Goal: Task Accomplishment & Management: Use online tool/utility

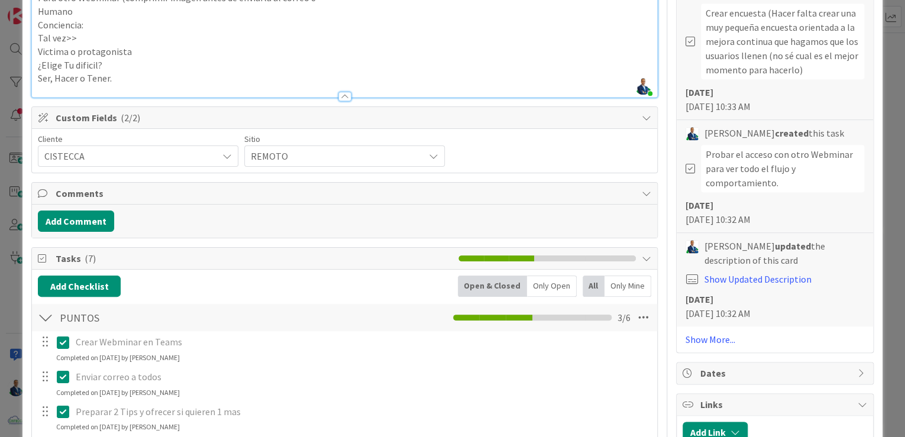
scroll to position [844, 0]
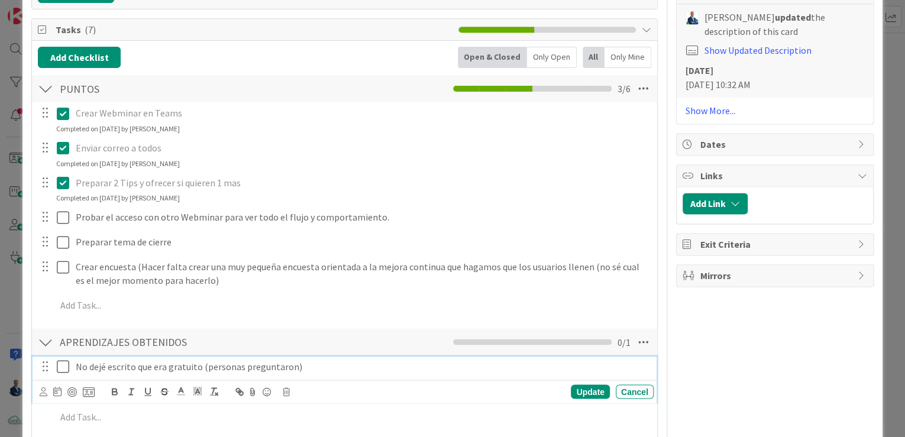
click at [140, 374] on div "No dejé escrito que era gratuito (personas preguntaron)" at bounding box center [362, 366] width 583 height 21
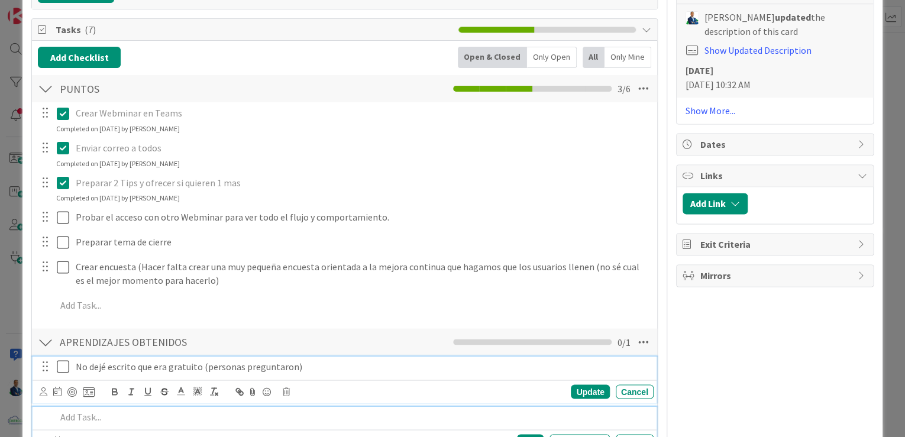
click at [138, 410] on p at bounding box center [352, 417] width 593 height 14
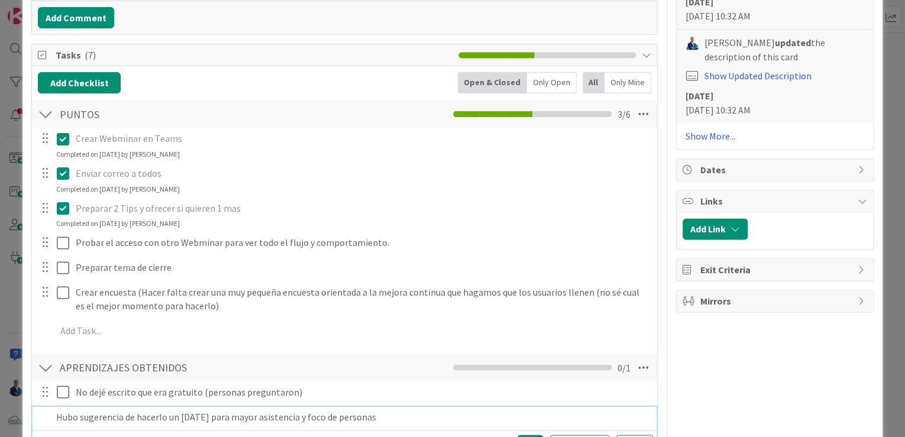
scroll to position [843, 0]
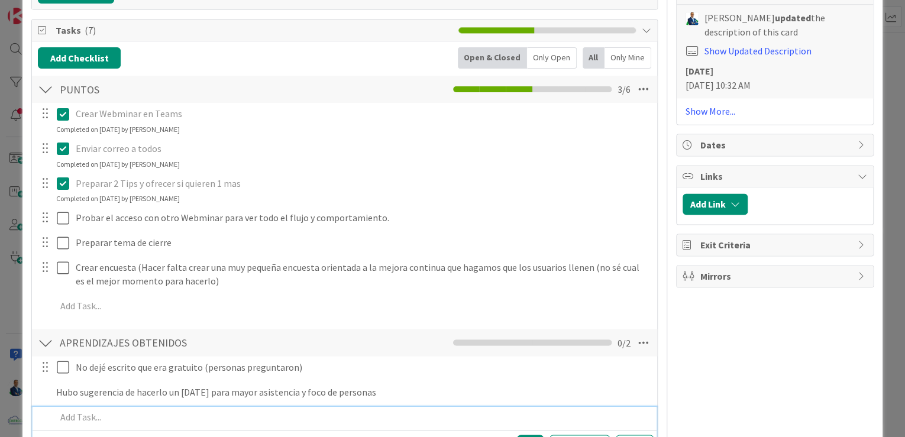
type textarea "x"
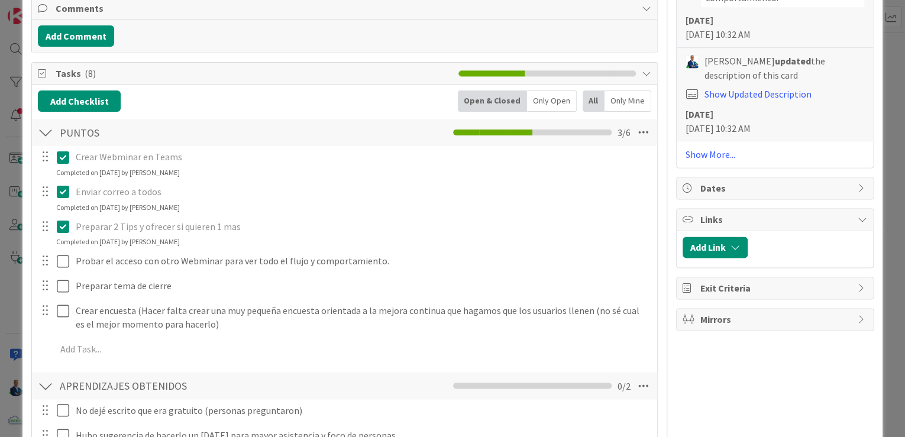
scroll to position [800, 0]
click at [130, 103] on div "Add Checklist Open & Closed Only Open All Only Mine" at bounding box center [344, 101] width 613 height 21
click at [86, 111] on div "Add Checklist Open & Closed Only Open All Only Mine PUNTOS Checklist Name 6 / 6…" at bounding box center [344, 284] width 613 height 386
click at [101, 102] on button "Add Checklist" at bounding box center [79, 101] width 83 height 21
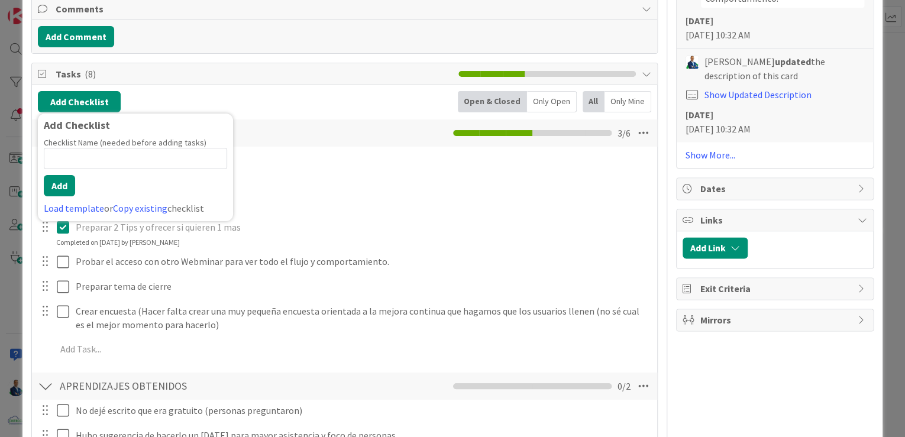
click at [90, 161] on input at bounding box center [135, 158] width 183 height 21
type input "PREGUNTAS ENCUESTAS"
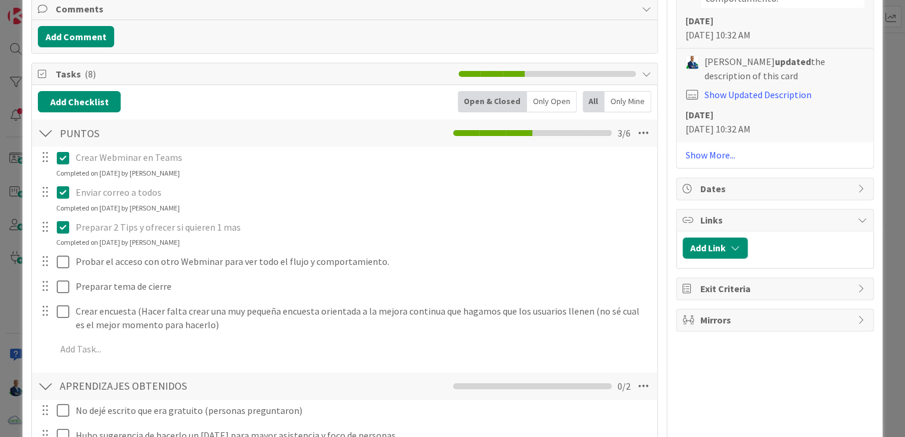
type textarea "x"
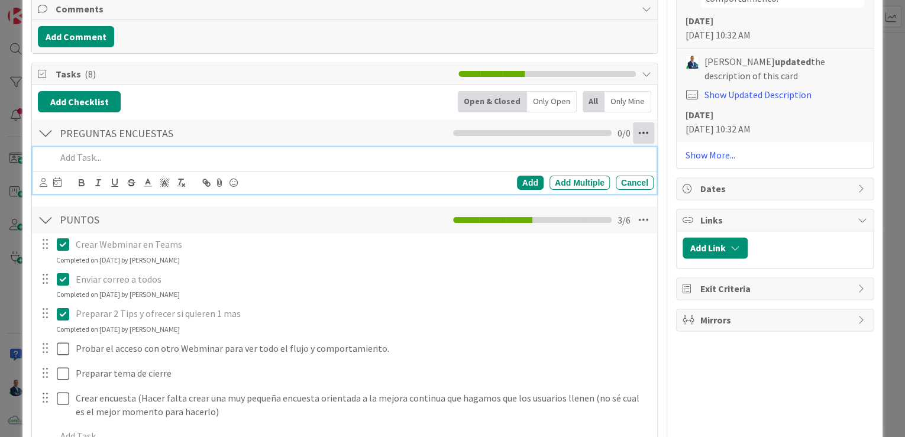
click at [639, 135] on icon at bounding box center [643, 132] width 21 height 21
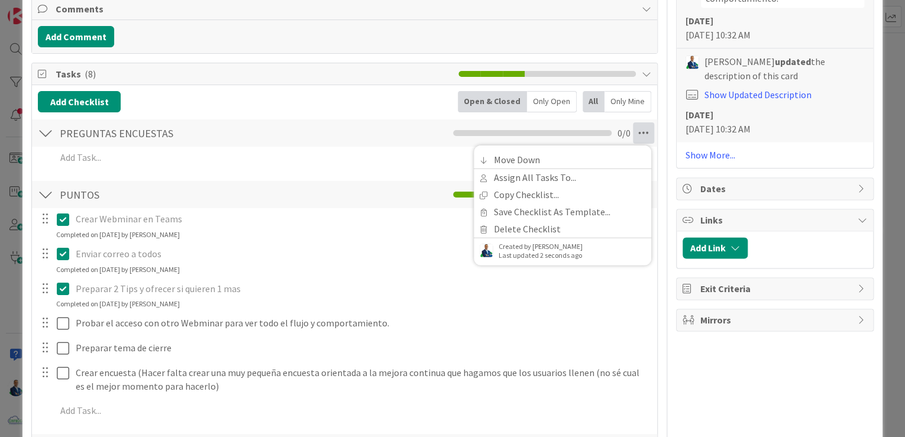
click at [585, 148] on div "Move Down Assign All Tasks To... Copy Checklist... Save Checklist As Template..…" at bounding box center [562, 205] width 177 height 120
click at [565, 151] on link "Move Down" at bounding box center [562, 159] width 177 height 17
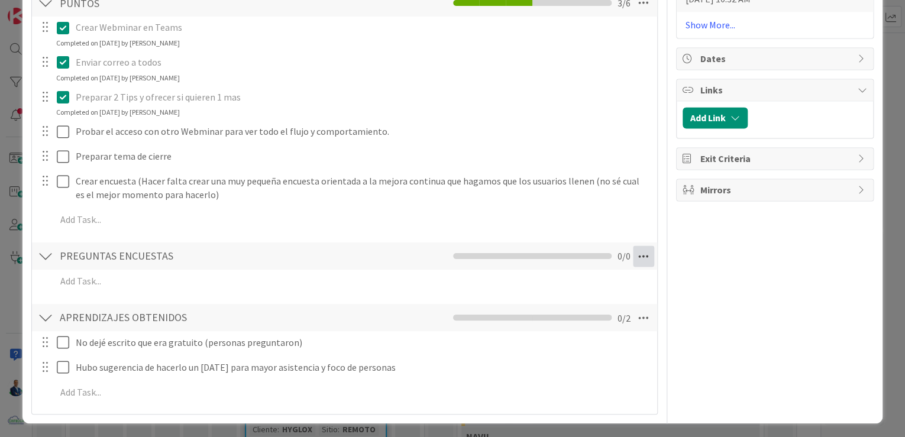
click at [641, 251] on icon at bounding box center [643, 255] width 21 height 21
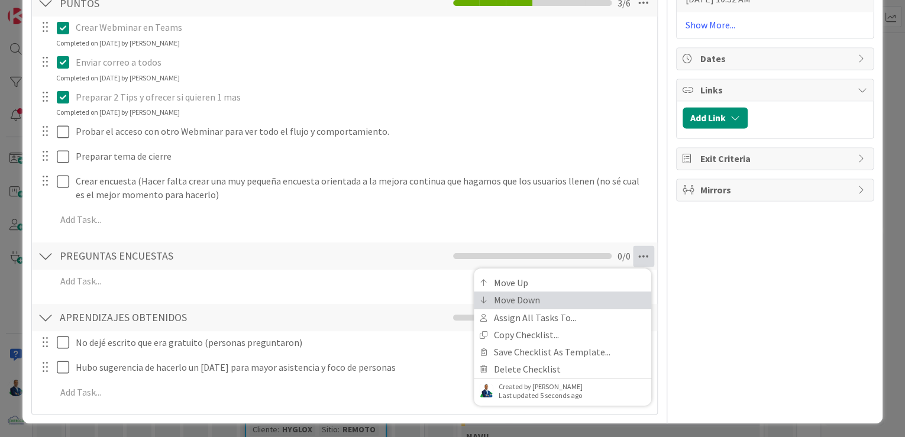
click at [592, 291] on link "Move Down" at bounding box center [562, 299] width 177 height 17
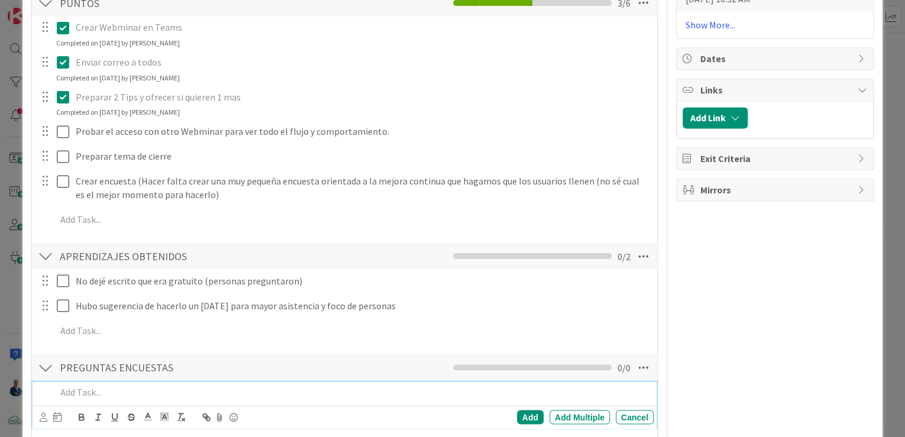
click at [130, 386] on p at bounding box center [352, 392] width 593 height 14
click at [58, 392] on p "Que tal te parecio la duración del evento?" at bounding box center [352, 392] width 593 height 14
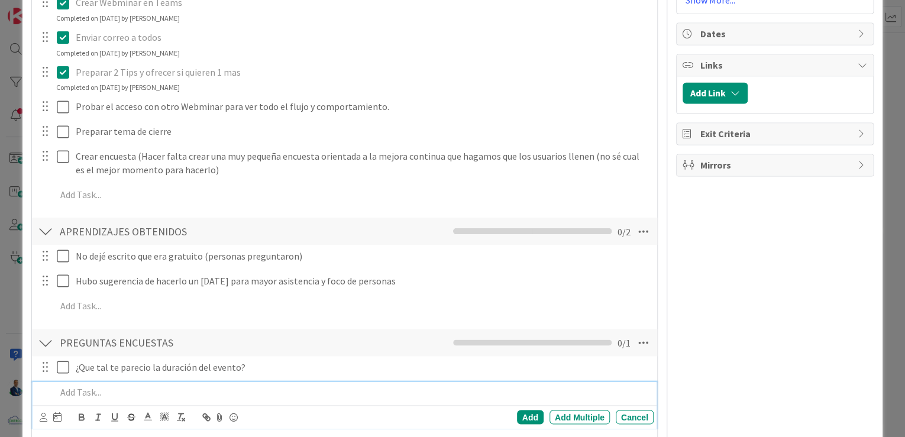
click at [187, 385] on p at bounding box center [352, 392] width 593 height 14
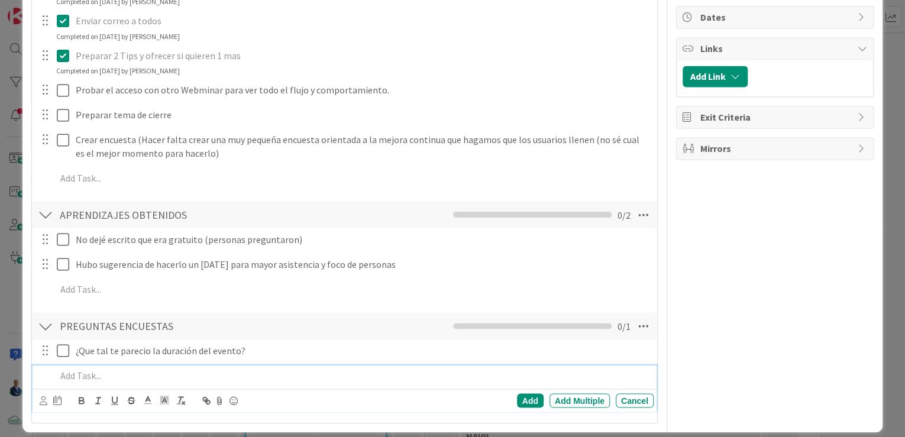
scroll to position [980, 0]
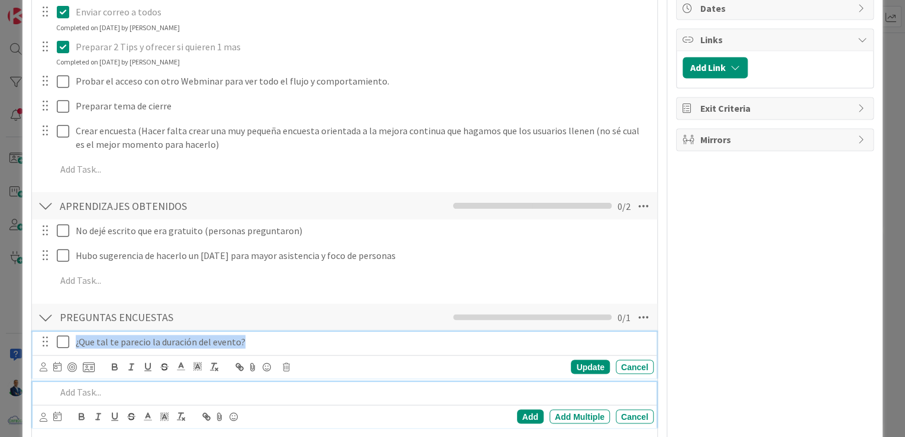
drag, startPoint x: 258, startPoint y: 341, endPoint x: 62, endPoint y: 348, distance: 195.9
click at [62, 348] on div "¿Que tal te parecio la duración del evento?" at bounding box center [345, 341] width 616 height 21
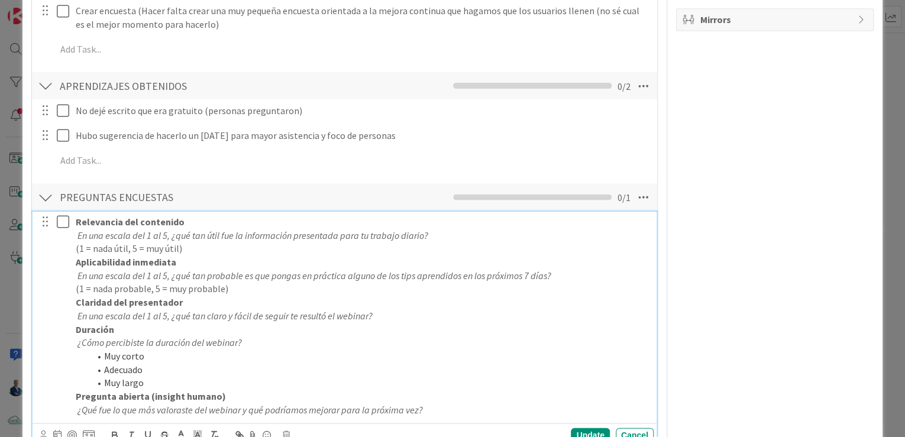
scroll to position [1168, 0]
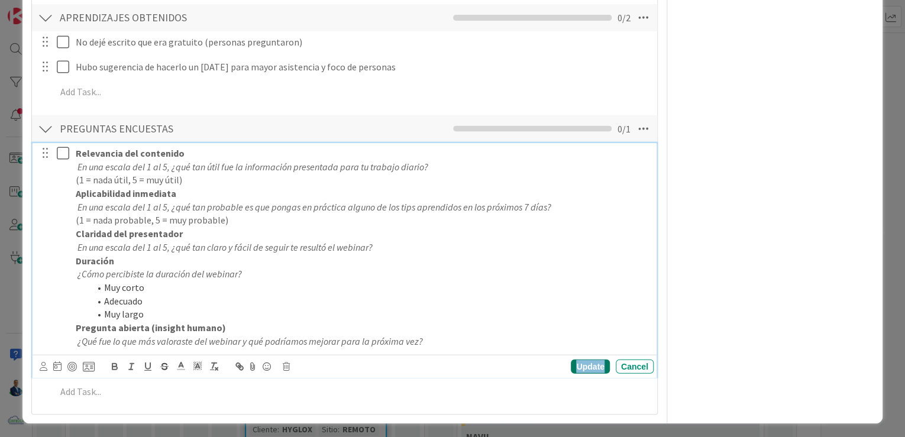
click at [585, 360] on div "Update" at bounding box center [590, 367] width 38 height 14
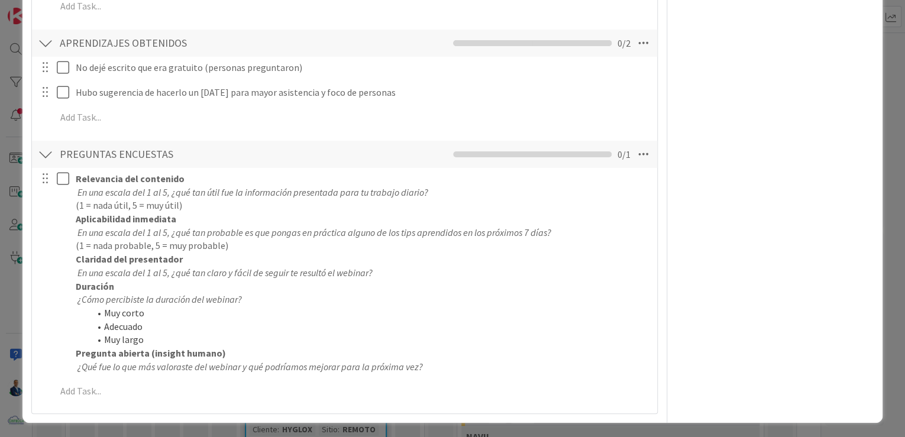
type textarea "x"
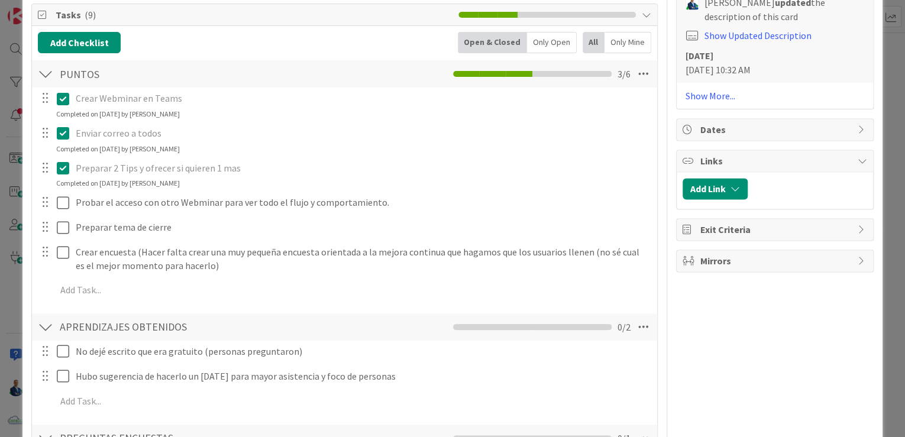
scroll to position [717, 0]
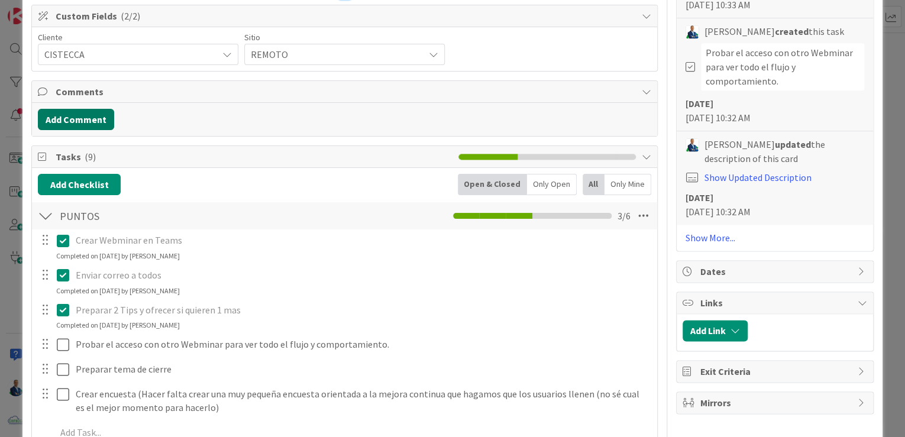
click at [87, 119] on button "Add Comment" at bounding box center [76, 119] width 76 height 21
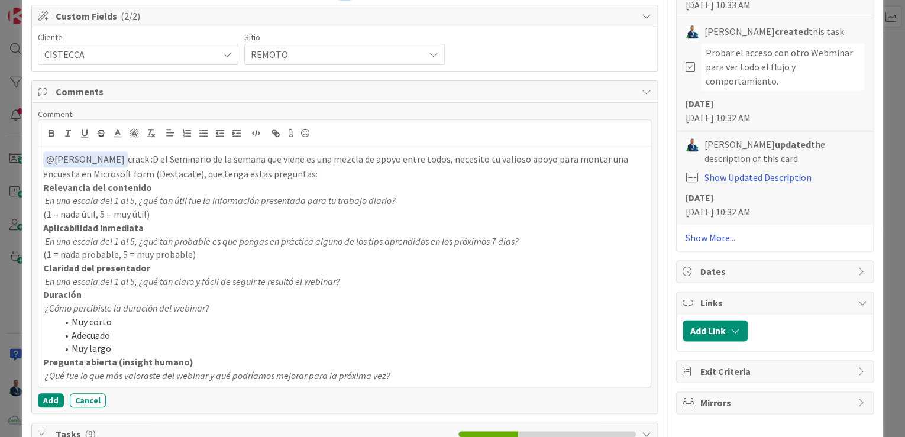
click at [329, 156] on p "﻿ @ [PERSON_NAME] ﻿ crack :D el Seminario de la semana que viene es una mezcla …" at bounding box center [344, 165] width 603 height 29
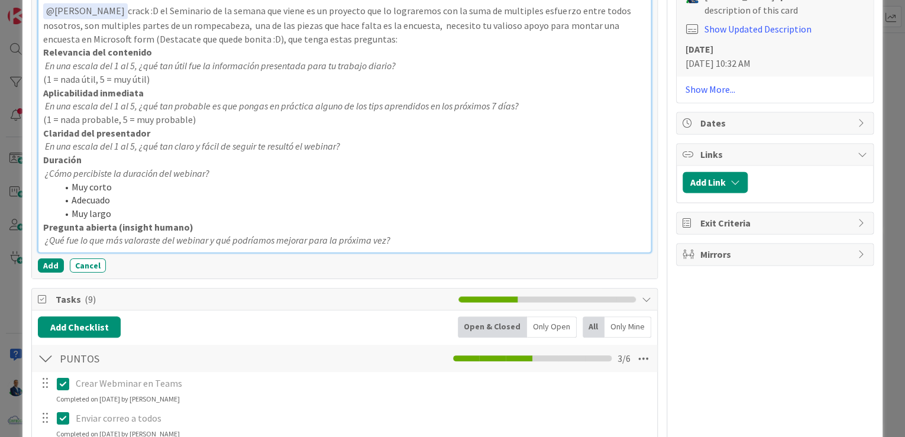
scroll to position [811, 0]
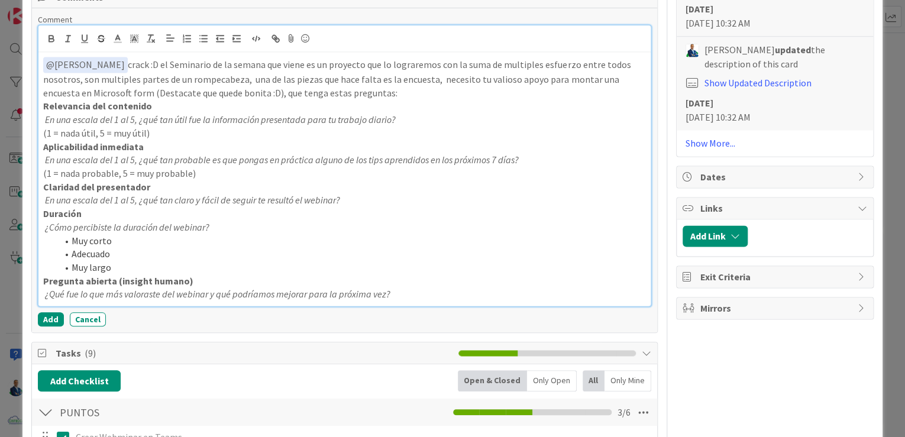
click at [437, 62] on p "﻿ @ [PERSON_NAME] ﻿ crack :D el Seminario de la semana que viene es un proyecto…" at bounding box center [344, 78] width 603 height 43
click at [473, 79] on p "﻿ @ [PERSON_NAME] ﻿ crack :D el Seminario de la semana que viene es un proyecto…" at bounding box center [344, 78] width 603 height 43
drag, startPoint x: 350, startPoint y: 92, endPoint x: 589, endPoint y: 93, distance: 239.0
click at [589, 93] on p "﻿ @ [PERSON_NAME] ﻿ crack :D el Seminario de la semana que viene es un proyecto…" at bounding box center [344, 78] width 603 height 43
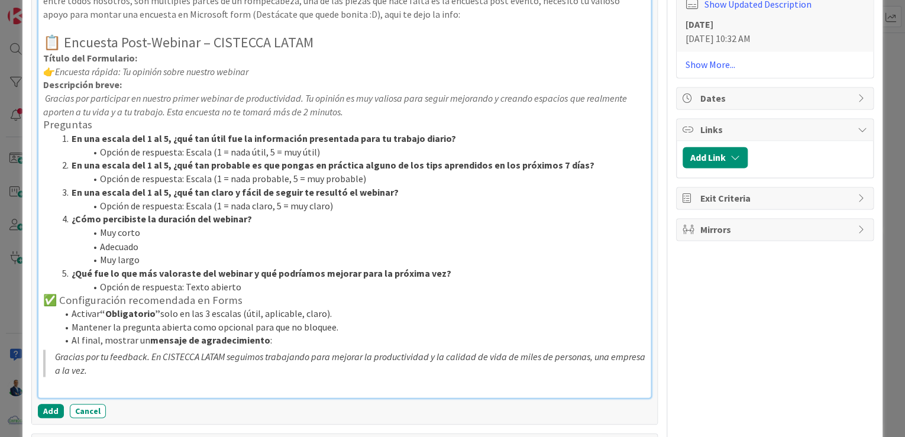
scroll to position [937, 0]
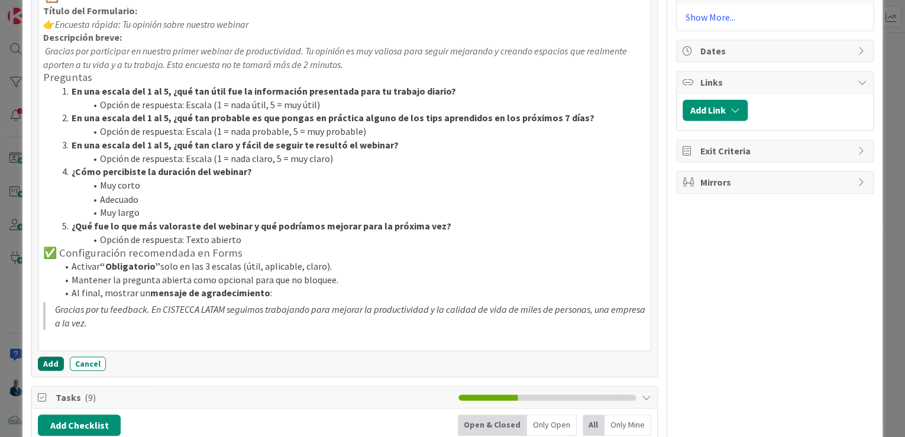
click at [49, 360] on button "Add" at bounding box center [51, 364] width 26 height 14
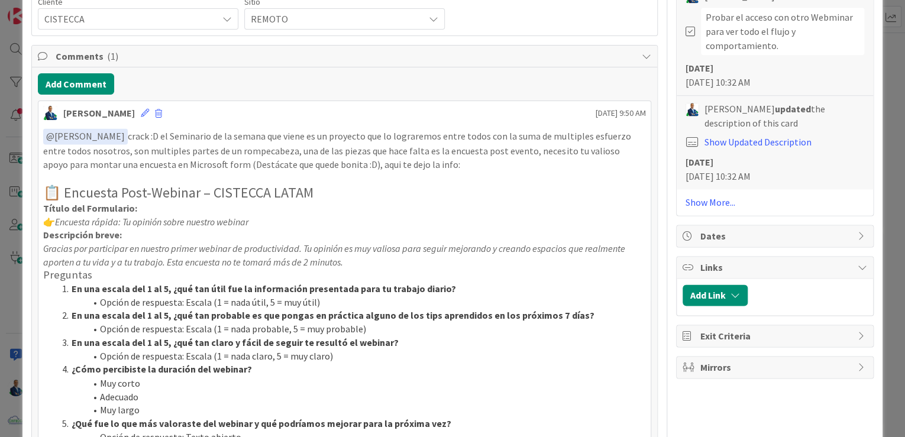
scroll to position [748, 0]
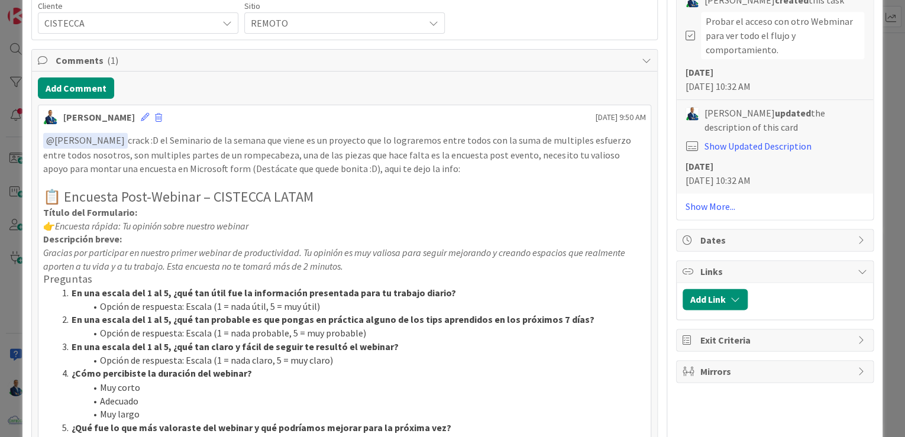
click at [642, 58] on icon at bounding box center [646, 60] width 9 height 9
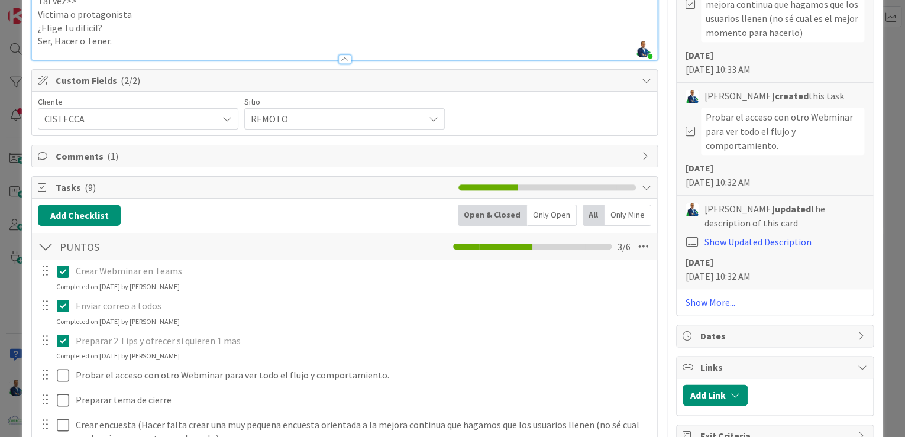
scroll to position [662, 0]
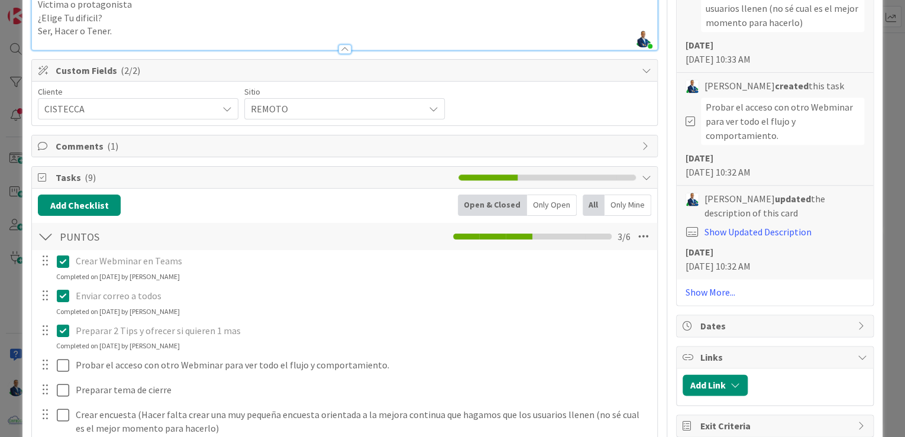
click at [277, 173] on span "Tasks ( 9 )" at bounding box center [254, 177] width 397 height 14
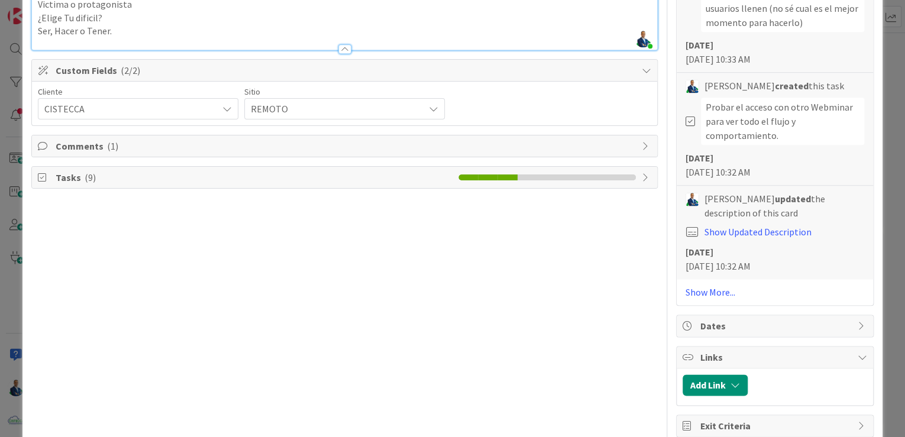
click at [289, 144] on span "Comments ( 1 )" at bounding box center [346, 146] width 580 height 14
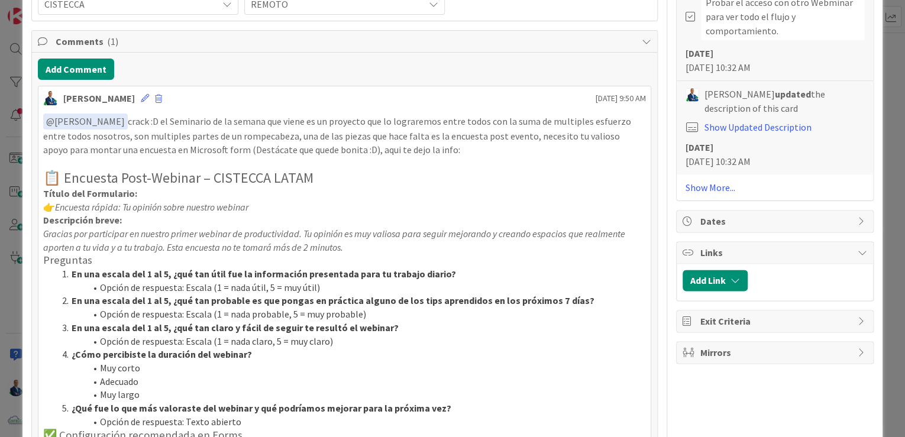
scroll to position [757, 0]
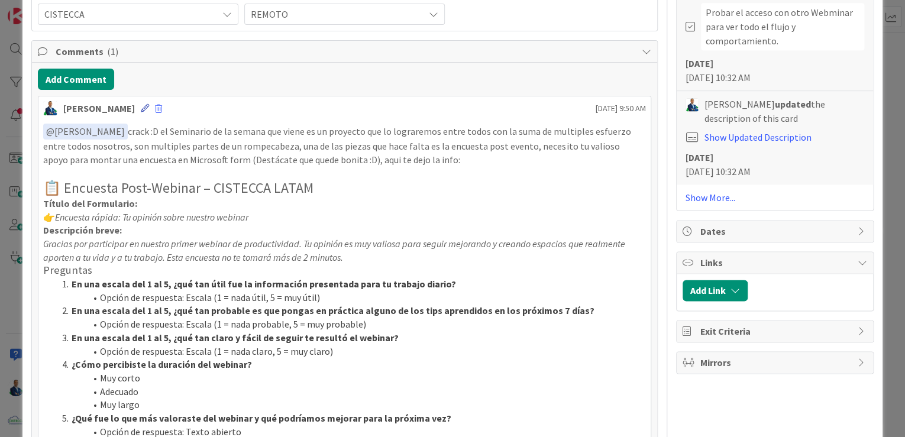
click at [141, 104] on icon at bounding box center [145, 108] width 8 height 8
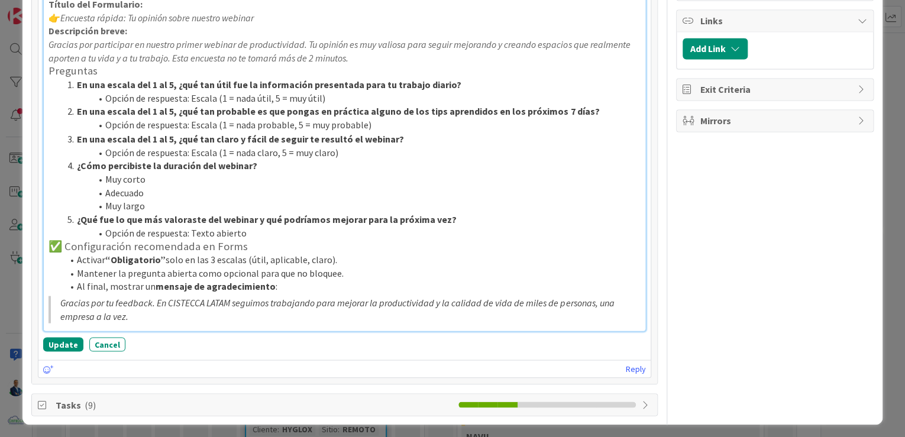
scroll to position [1000, 0]
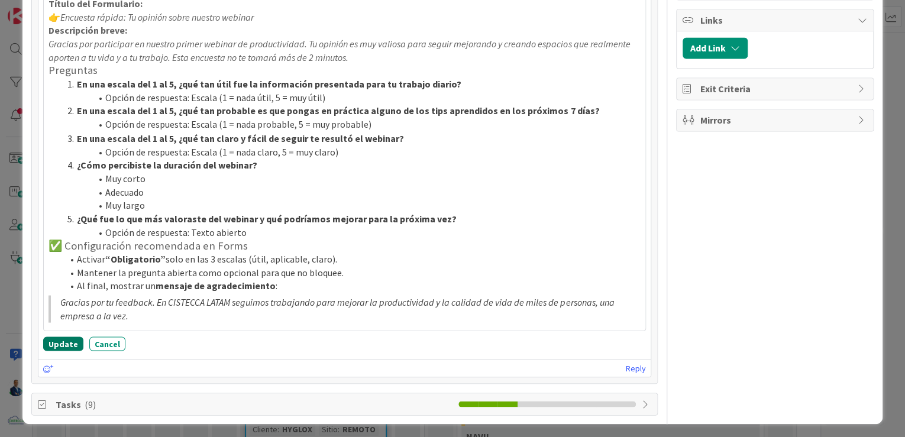
click at [58, 345] on button "Update" at bounding box center [63, 344] width 40 height 14
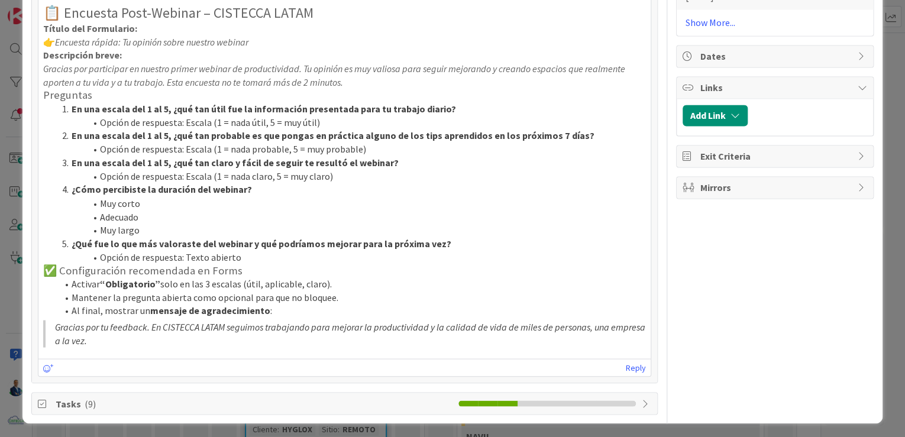
click at [887, 167] on div "ID 3628 OPERACIONES [PERSON_NAME] Title 31 / 128 WEBMINAR - PRODUCTIVIDAD 2 TIP…" at bounding box center [452, 218] width 905 height 437
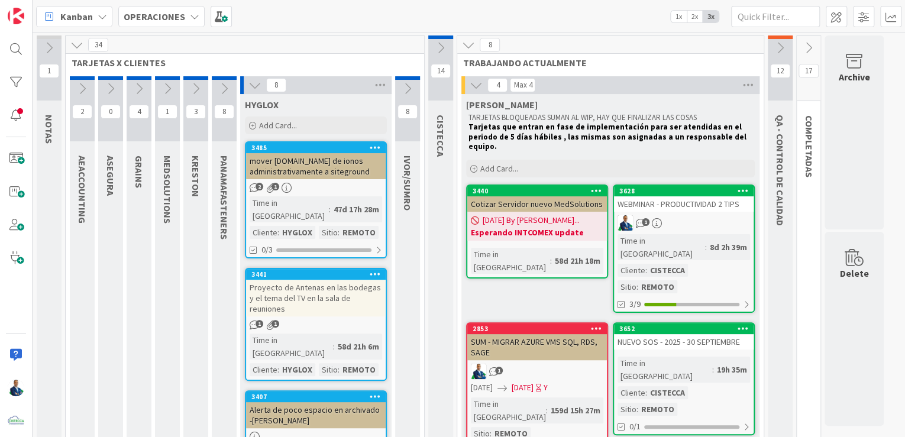
click at [653, 200] on div "WEBMINAR - PRODUCTIVIDAD 2 TIPS" at bounding box center [684, 203] width 140 height 15
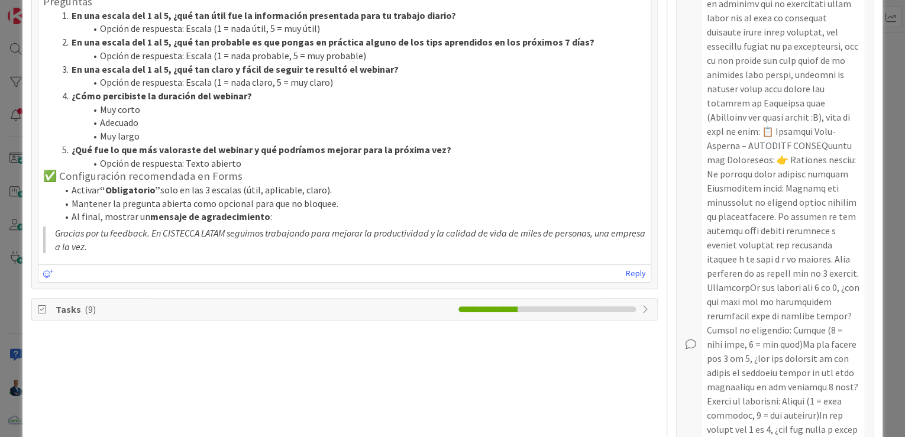
scroll to position [615, 0]
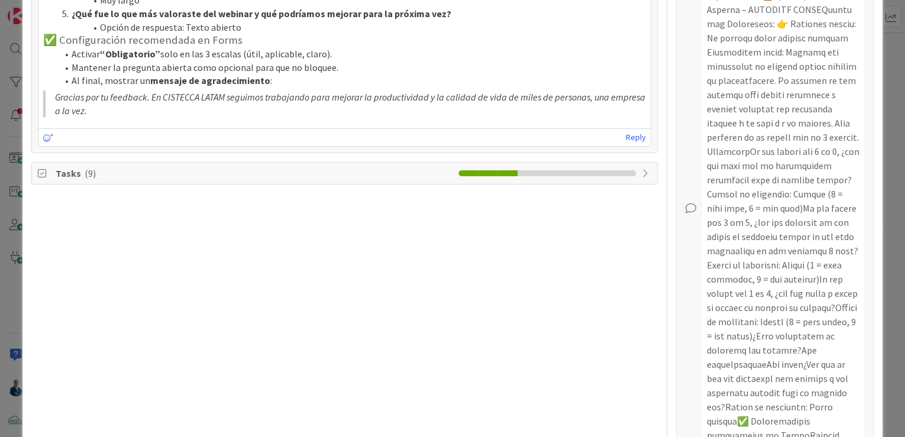
click at [497, 176] on div "Tasks ( 9 )" at bounding box center [344, 173] width 625 height 21
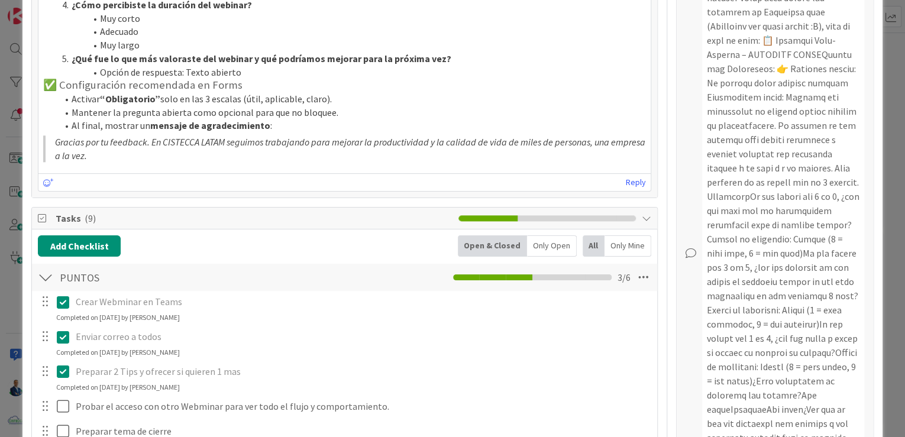
scroll to position [520, 0]
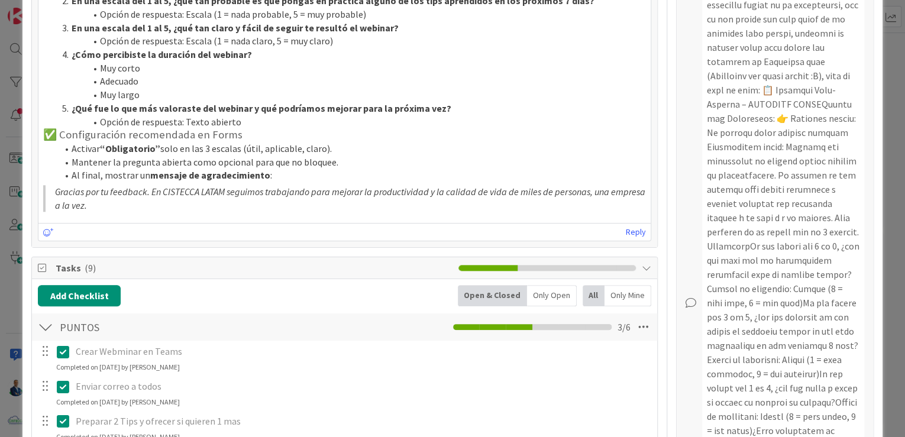
click at [300, 169] on li "Al final, mostrar un mensaje de agradecimiento :" at bounding box center [351, 176] width 588 height 14
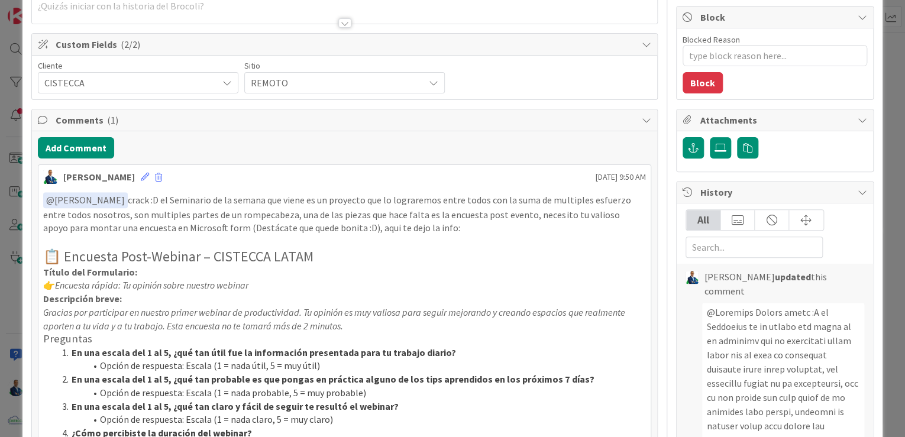
scroll to position [142, 0]
click at [642, 119] on icon at bounding box center [646, 119] width 9 height 9
type textarea "x"
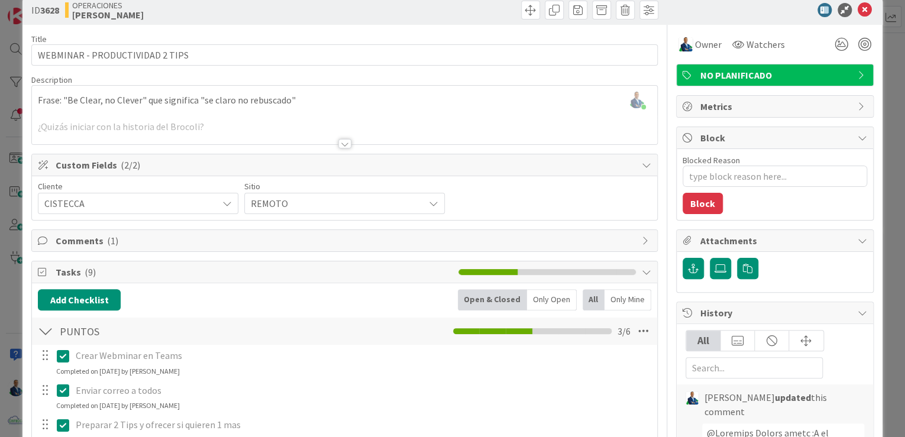
scroll to position [0, 0]
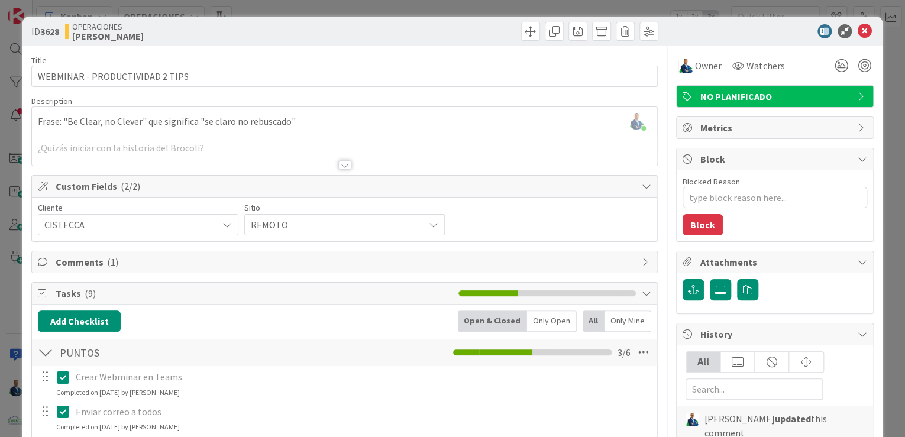
click at [346, 163] on div at bounding box center [344, 164] width 13 height 9
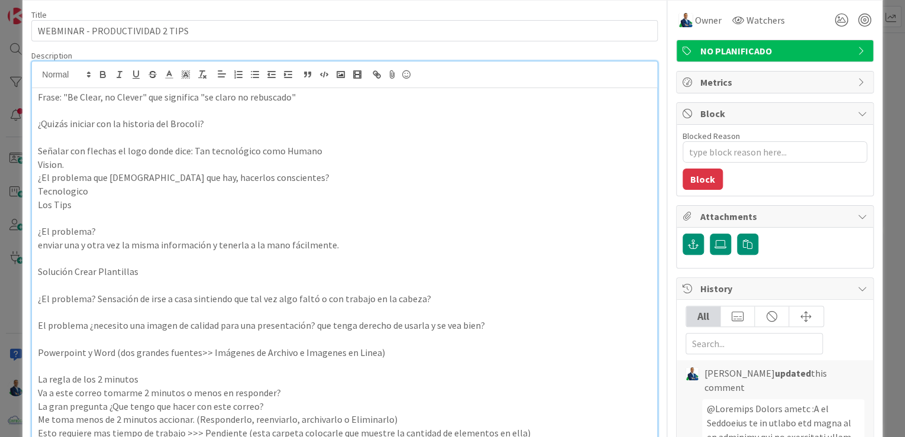
scroll to position [47, 0]
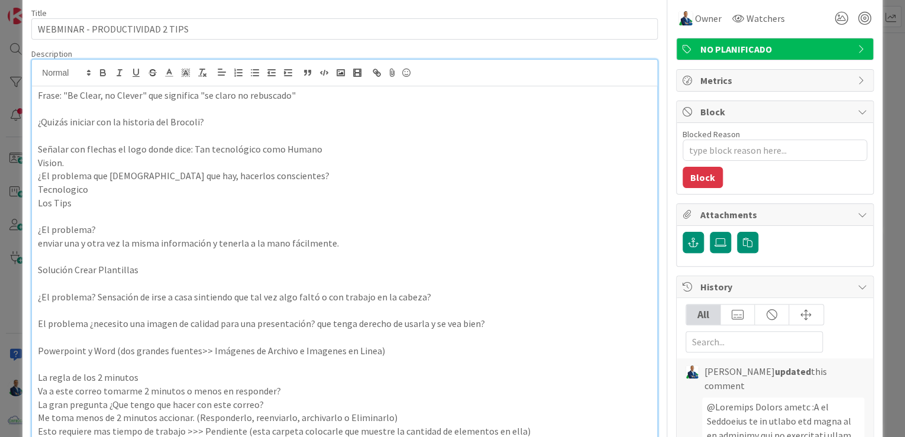
click at [220, 271] on p "Solución Crear Plantillas" at bounding box center [344, 270] width 613 height 14
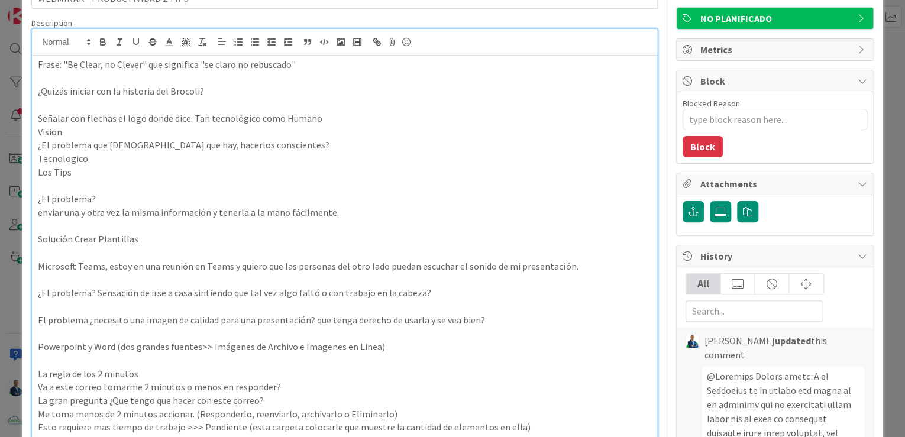
scroll to position [95, 0]
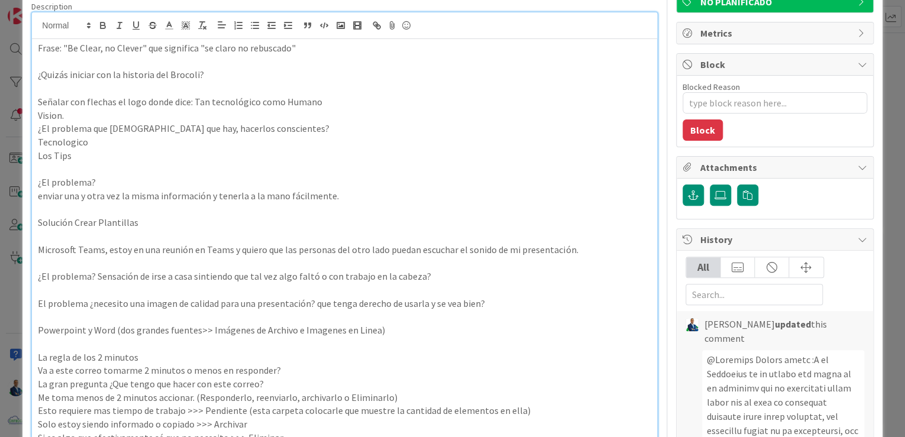
click at [427, 303] on p "El problema ¿necesito una imagen de calidad para una presentación? que tenga de…" at bounding box center [344, 304] width 613 height 14
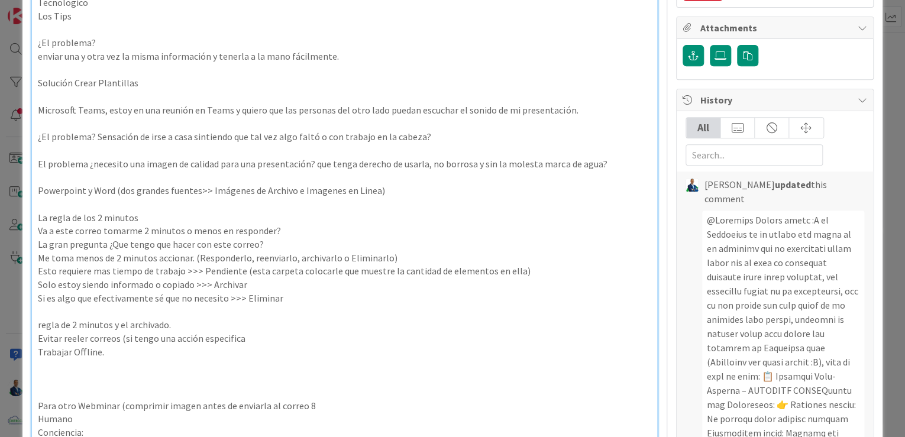
scroll to position [237, 0]
type textarea "x"
